Goal: Task Accomplishment & Management: Use online tool/utility

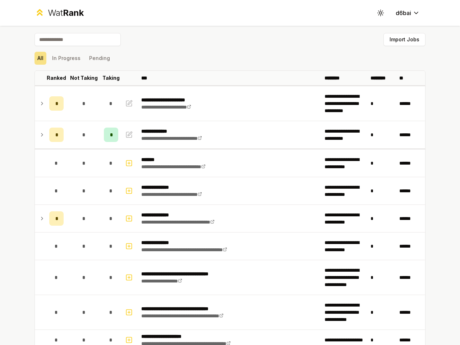
click at [378, 13] on icon at bounding box center [380, 12] width 7 height 7
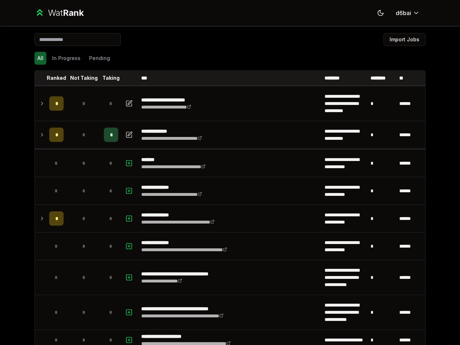
click at [401, 40] on button "Import Jobs" at bounding box center [405, 39] width 42 height 13
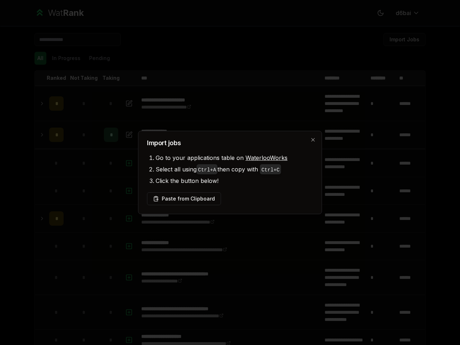
click at [37, 58] on div at bounding box center [230, 172] width 460 height 345
click at [63, 58] on div at bounding box center [230, 172] width 460 height 345
click at [96, 58] on button "Pending" at bounding box center [99, 58] width 27 height 13
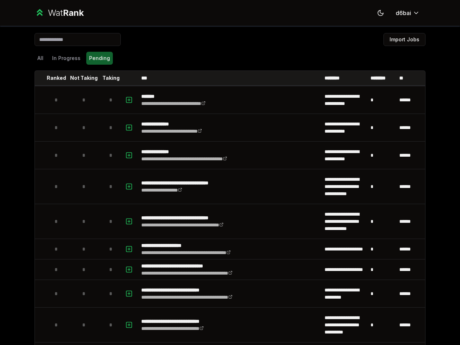
click at [38, 78] on th at bounding box center [41, 78] width 12 height 14
click at [54, 78] on p "Ranked" at bounding box center [56, 77] width 19 height 7
click at [81, 78] on p "Not Taking" at bounding box center [84, 77] width 28 height 7
click at [108, 78] on p "Taking" at bounding box center [111, 77] width 17 height 7
click at [127, 78] on th at bounding box center [129, 78] width 17 height 14
